Goal: Information Seeking & Learning: Learn about a topic

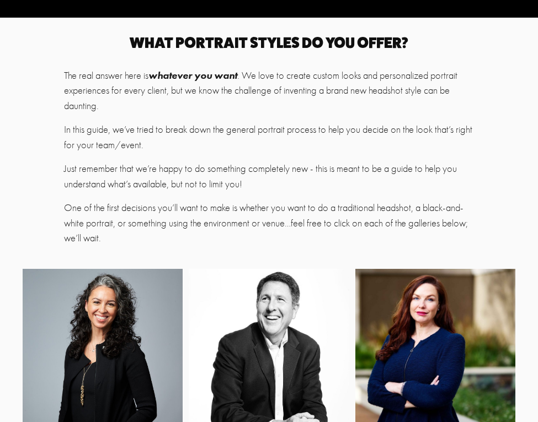
scroll to position [84, 0]
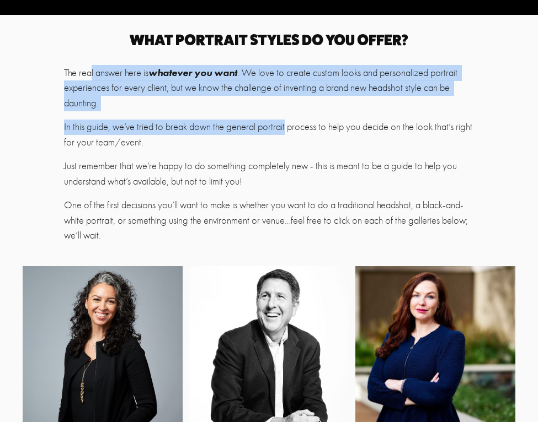
drag, startPoint x: 90, startPoint y: 70, endPoint x: 286, endPoint y: 125, distance: 203.9
click at [286, 125] on div "What portrait Styles do you offer? The real answer here is whatever you want . …" at bounding box center [268, 138] width 409 height 211
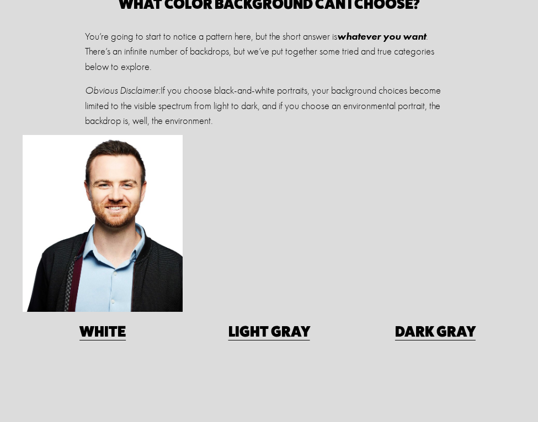
scroll to position [605, 0]
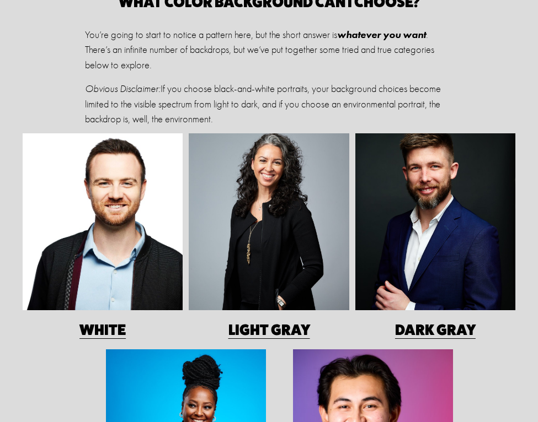
click at [201, 87] on p "Obvious Disclaimer: If you choose black-and-white portraits, your background ch…" at bounding box center [269, 105] width 368 height 46
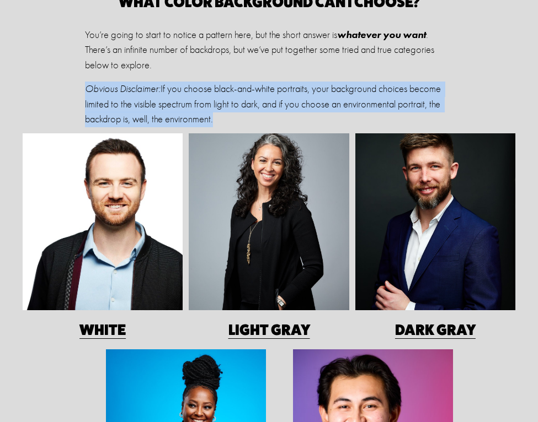
click at [201, 87] on p "Obvious Disclaimer: If you choose black-and-white portraits, your background ch…" at bounding box center [269, 105] width 368 height 46
click at [289, 86] on p "Obvious Disclaimer: If you choose black-and-white portraits, your background ch…" at bounding box center [269, 105] width 368 height 46
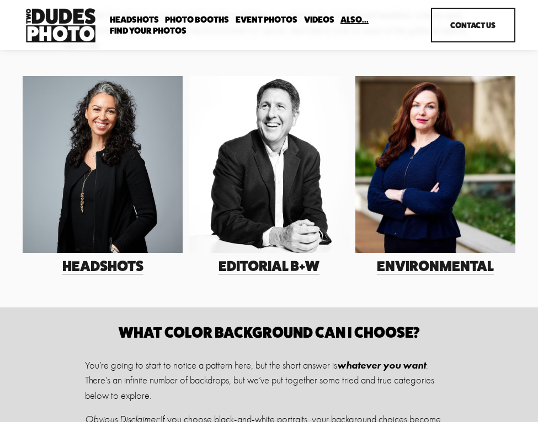
scroll to position [453, 0]
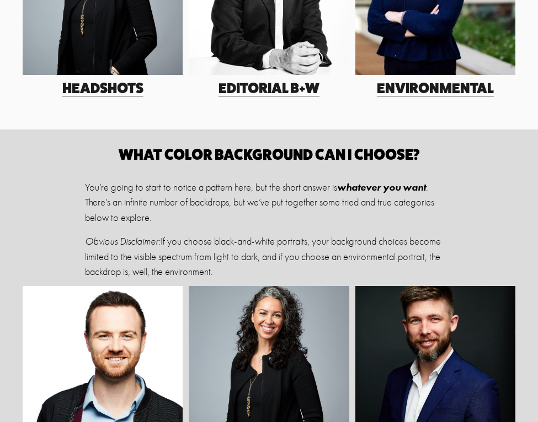
click at [108, 329] on div at bounding box center [103, 374] width 160 height 177
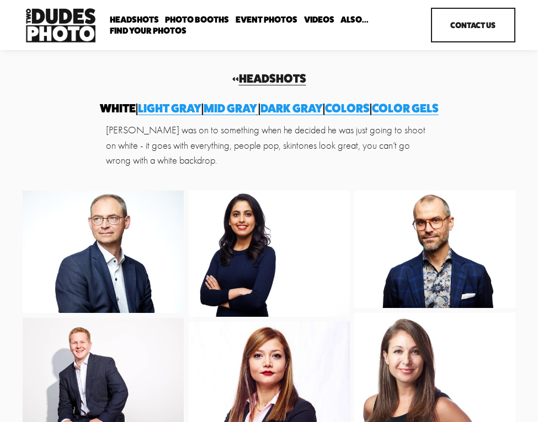
drag, startPoint x: 133, startPoint y: 141, endPoint x: 239, endPoint y: 164, distance: 108.8
click at [239, 164] on p "[PERSON_NAME] was on to something when he decided he was just going to shoot on…" at bounding box center [269, 146] width 326 height 46
